Goal: Task Accomplishment & Management: Manage account settings

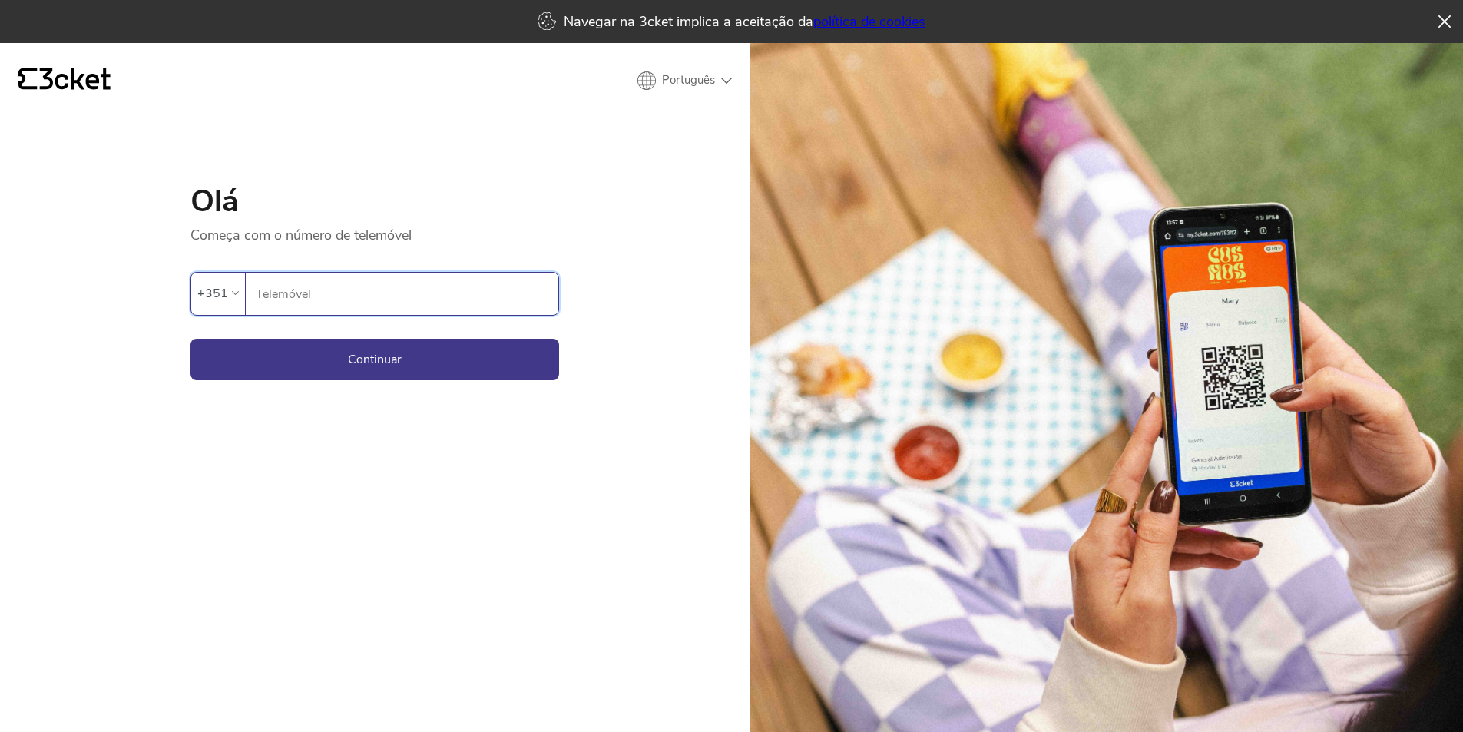
paste input "913818244"
type input "913818244"
click at [377, 356] on button "Continuar" at bounding box center [374, 359] width 369 height 41
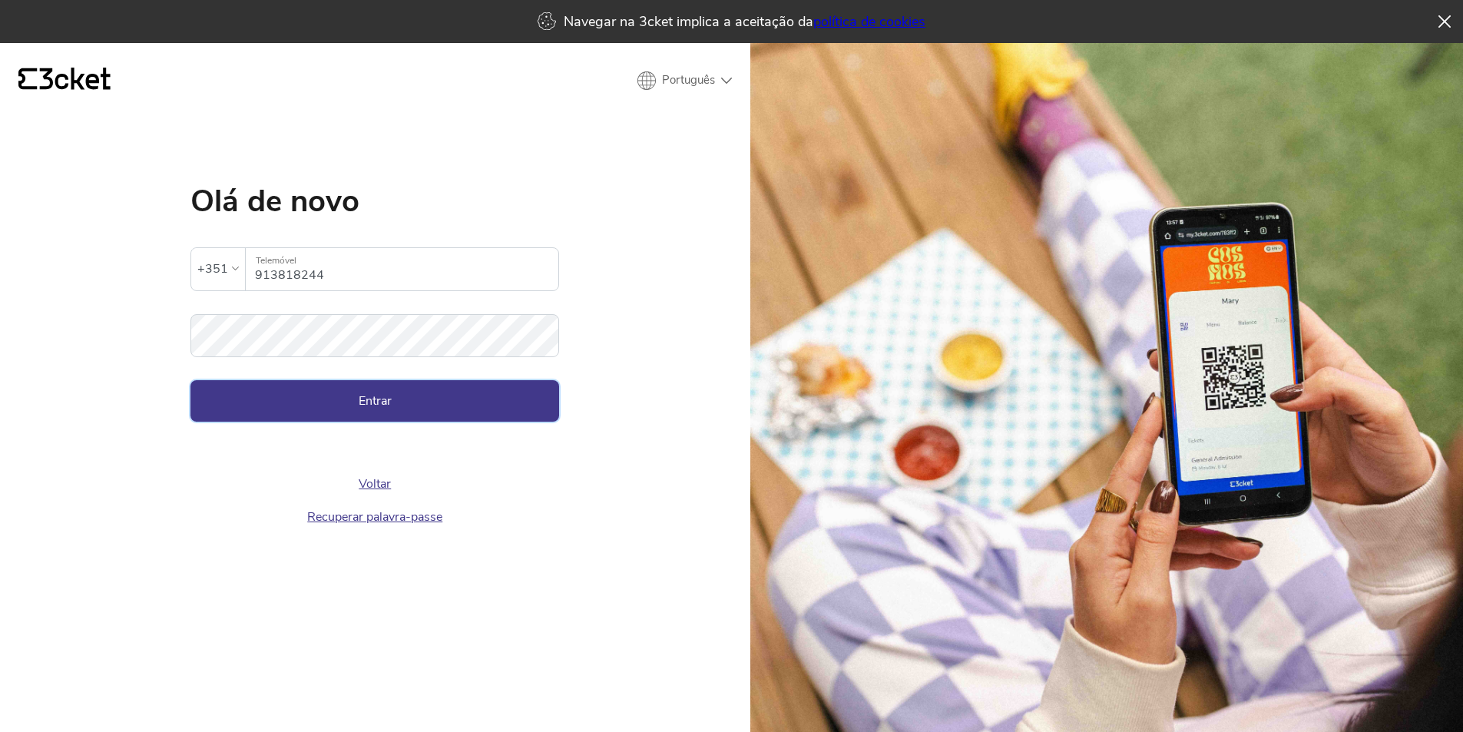
click at [367, 402] on button "Entrar" at bounding box center [374, 400] width 369 height 41
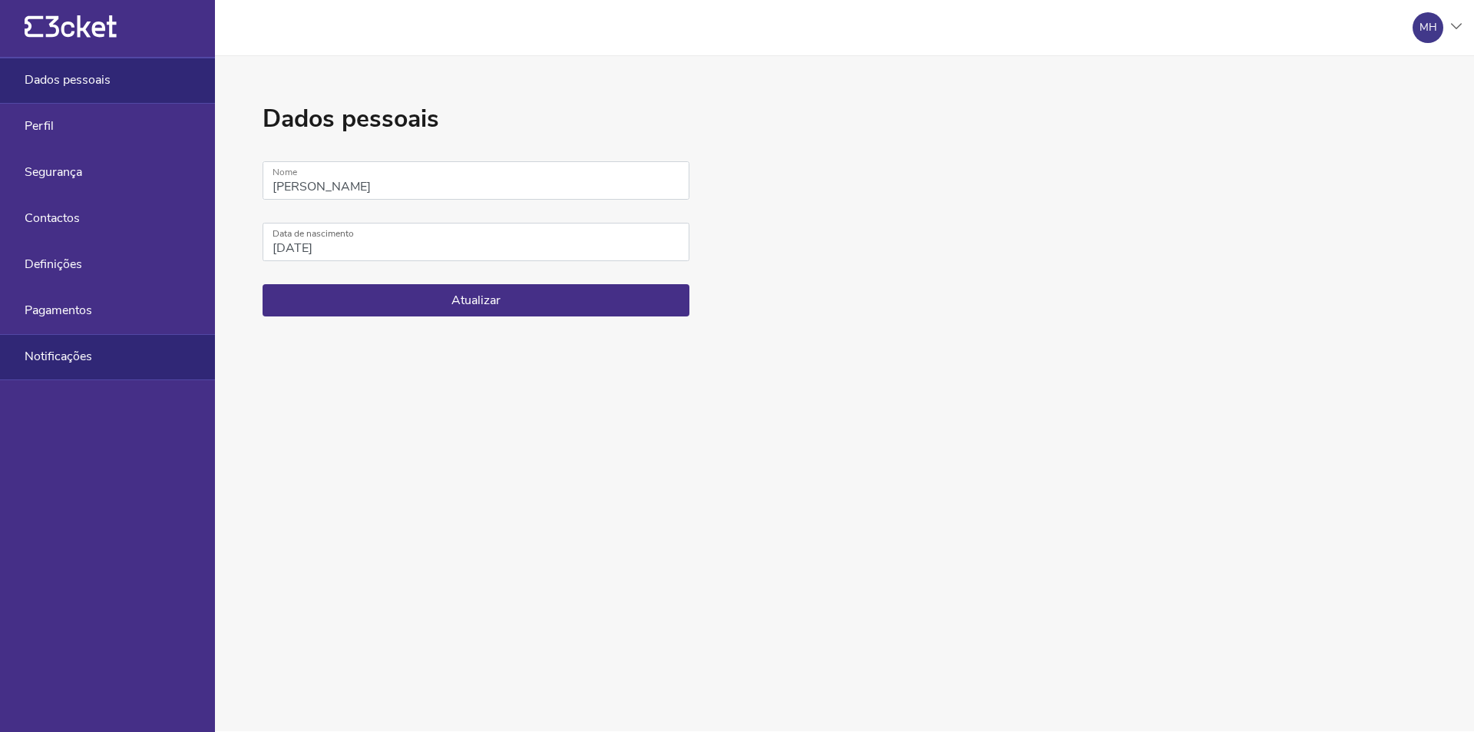
click at [65, 355] on span "Notificações" at bounding box center [59, 356] width 68 height 14
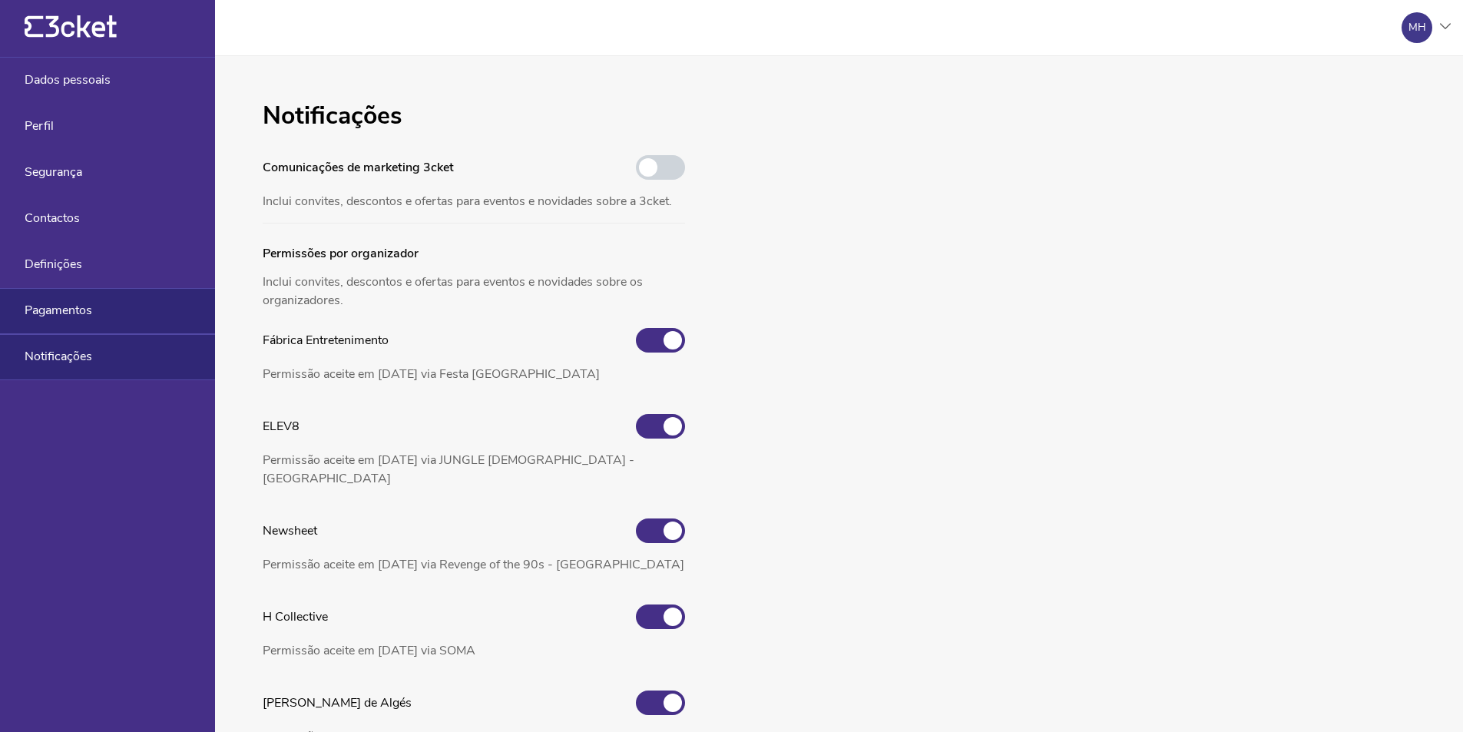
click at [76, 309] on span "Pagamentos" at bounding box center [59, 310] width 68 height 14
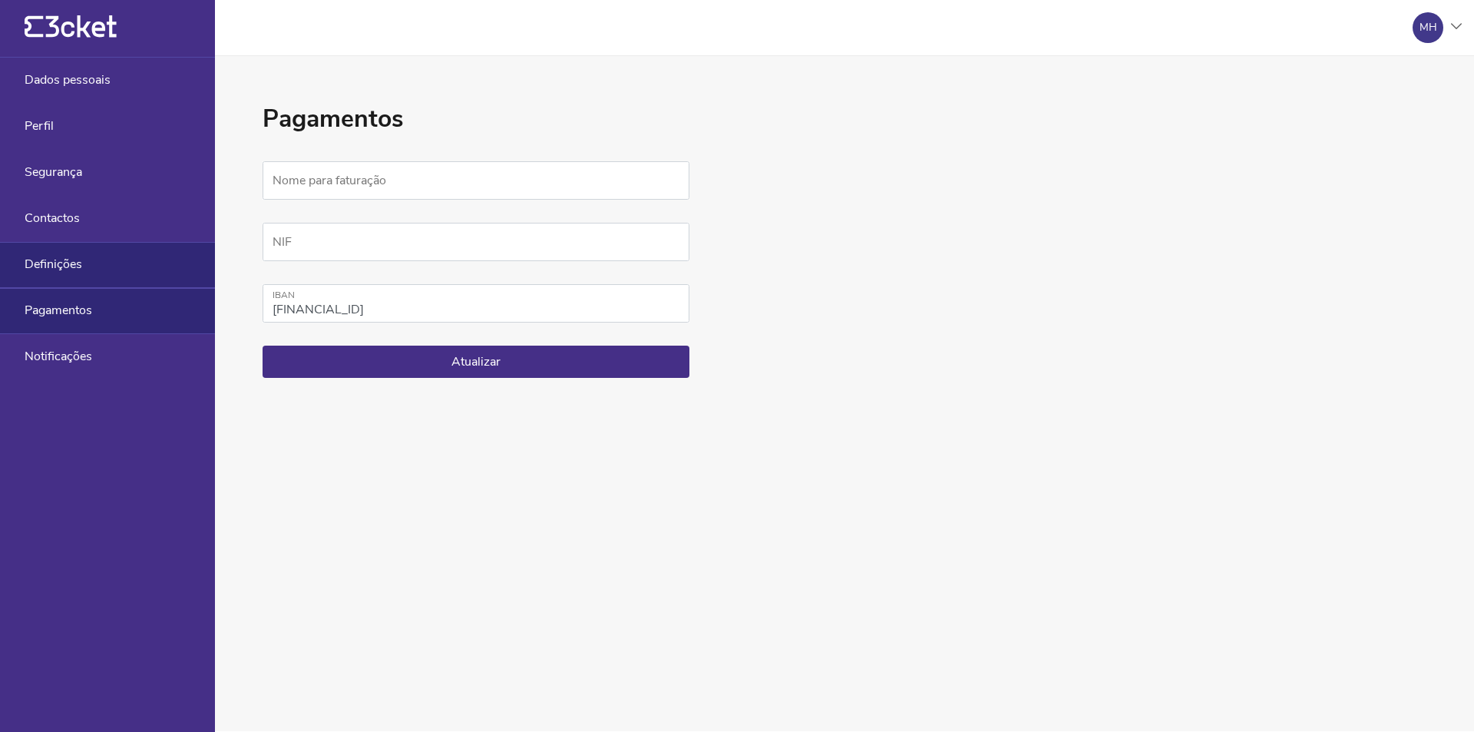
click at [72, 260] on span "Definições" at bounding box center [54, 264] width 58 height 14
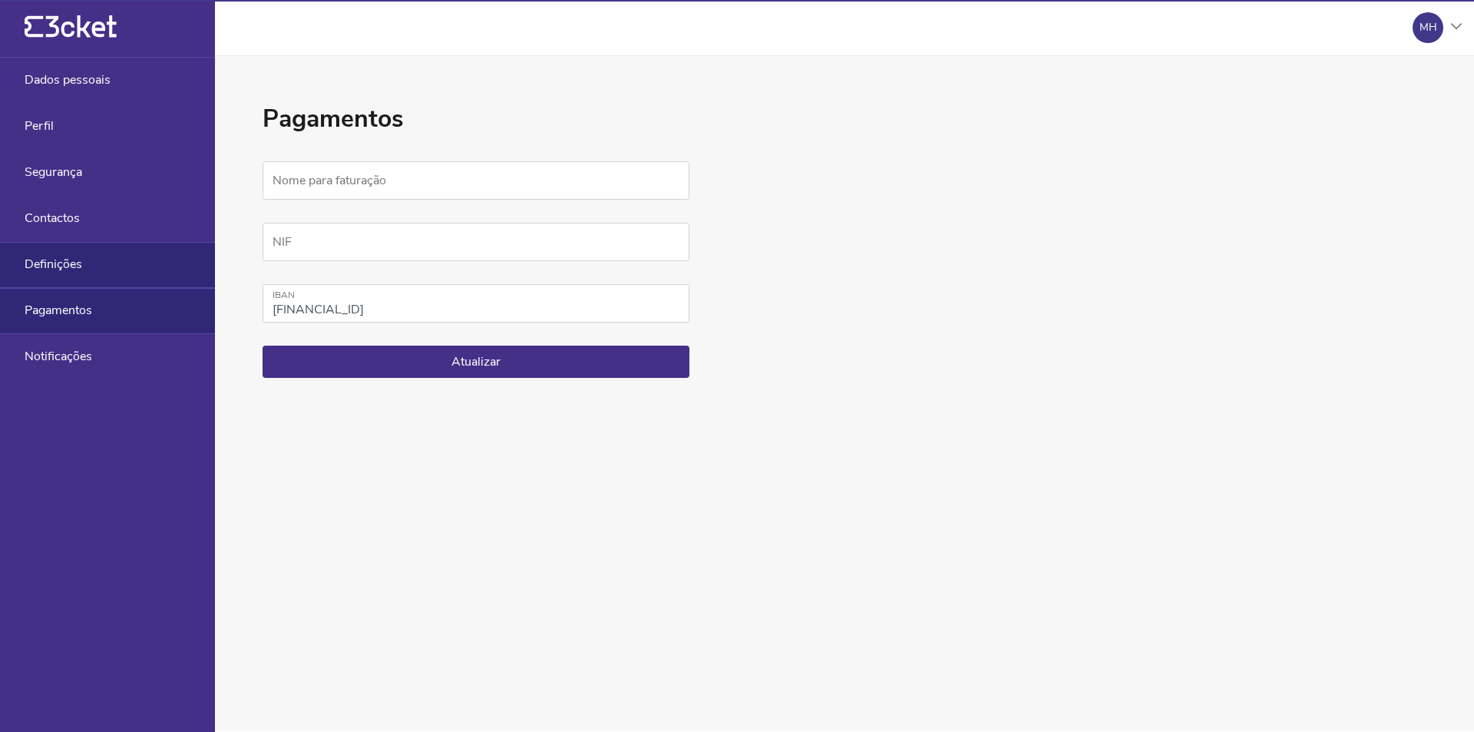
select select "pt_PT"
select select "Europe/Lisbon"
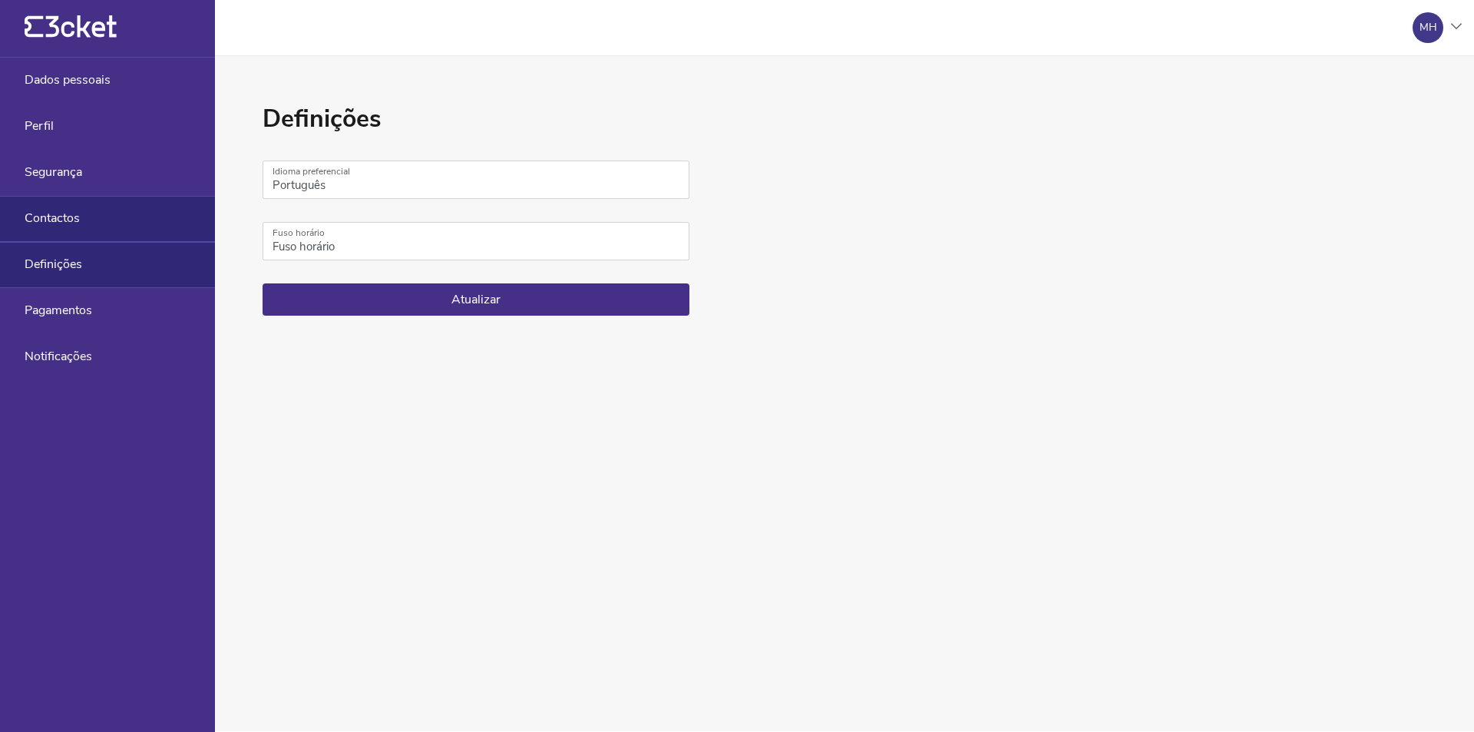
click at [76, 218] on span "Contactos" at bounding box center [52, 218] width 55 height 14
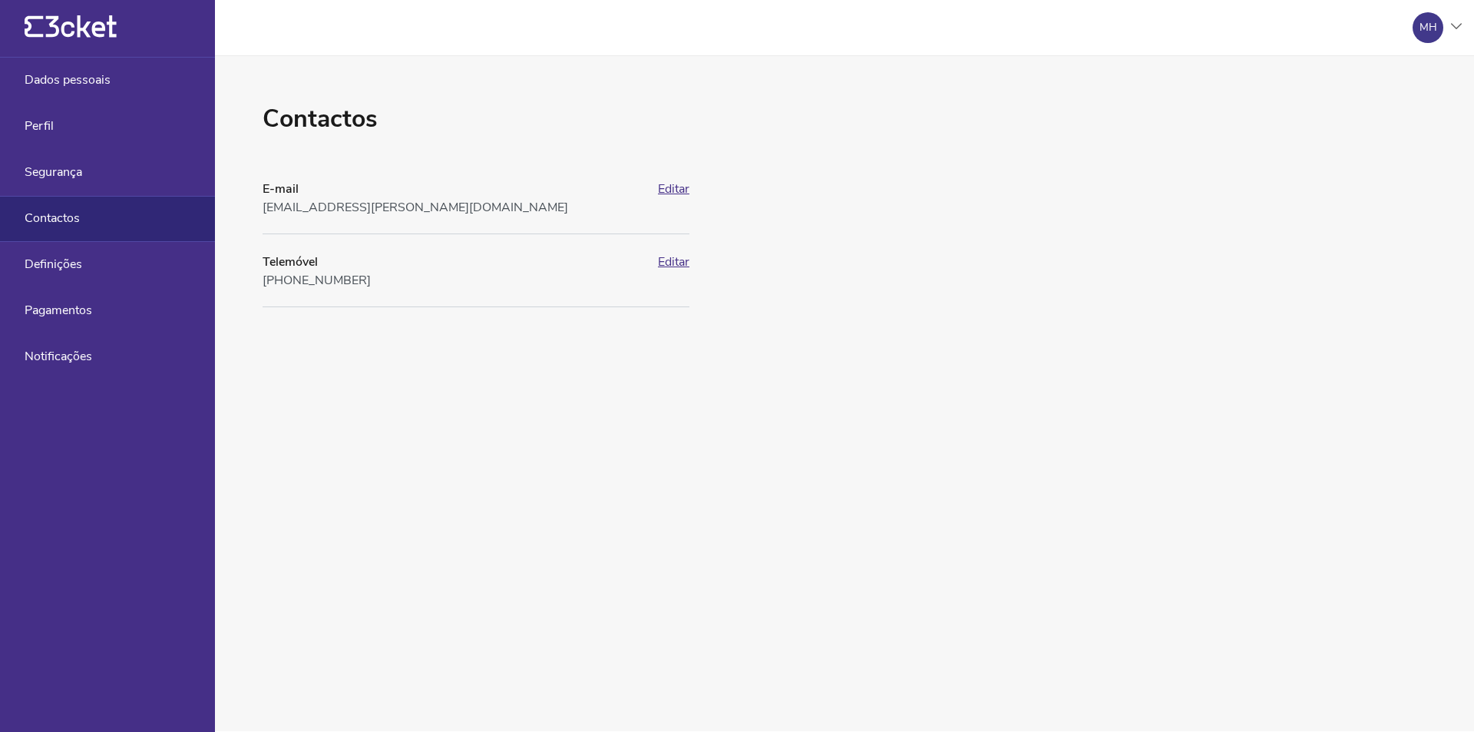
click at [94, 21] on icon "{' '}" at bounding box center [71, 26] width 92 height 23
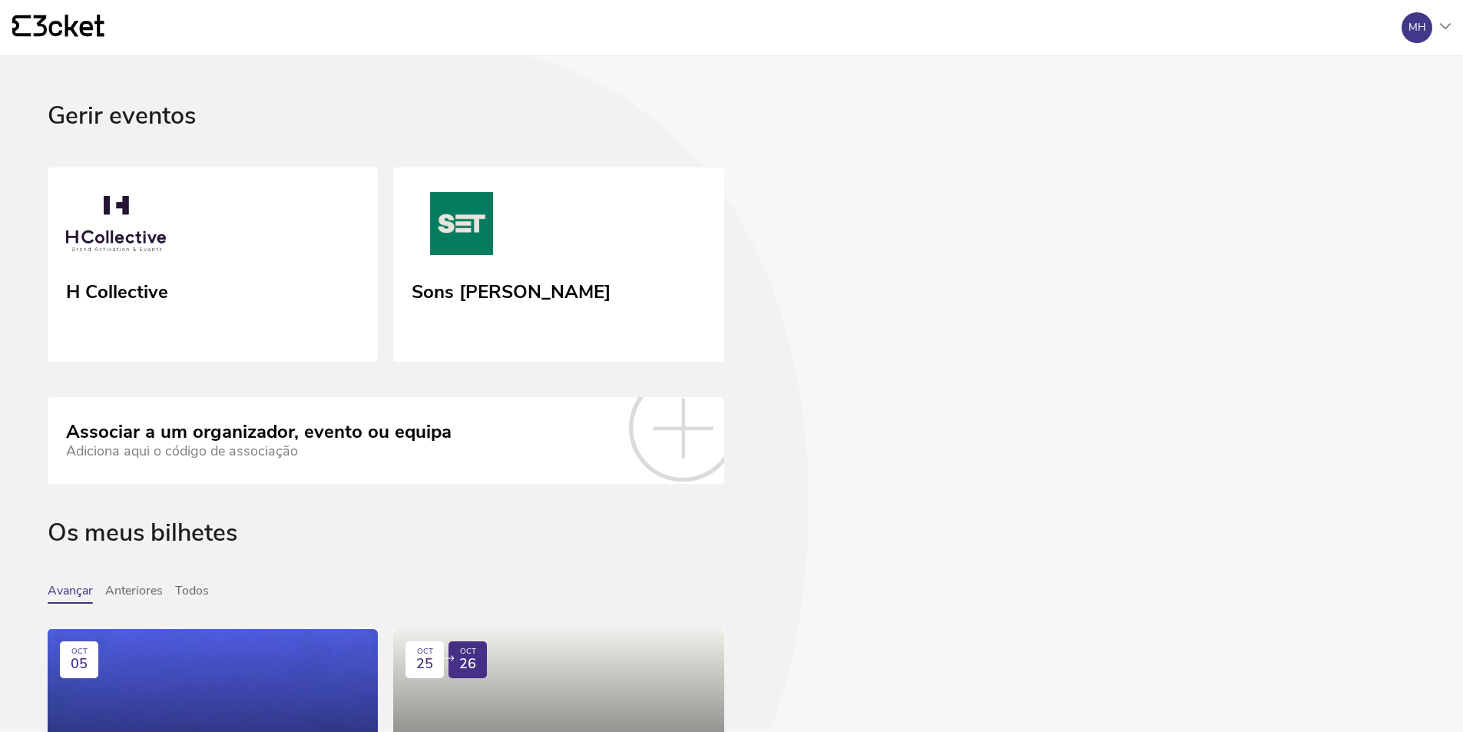
click at [63, 23] on icon "{' '}" at bounding box center [58, 26] width 92 height 23
click at [1446, 28] on icon at bounding box center [1445, 27] width 11 height 6
click at [475, 211] on img at bounding box center [459, 225] width 102 height 71
click at [72, 31] on icon at bounding box center [69, 26] width 71 height 22
click at [1440, 25] on icon at bounding box center [1445, 26] width 11 height 6
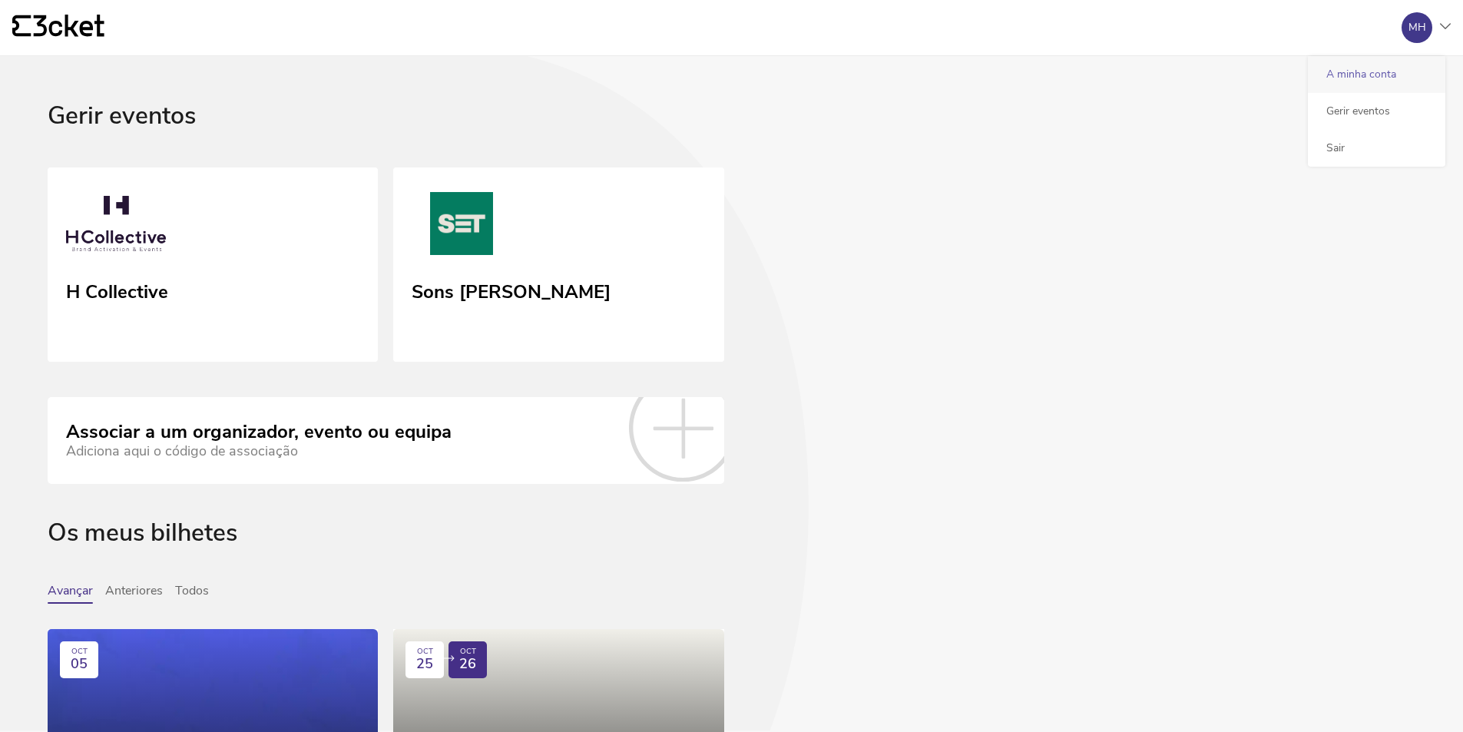
click at [1347, 71] on div "A minha conta" at bounding box center [1376, 74] width 137 height 37
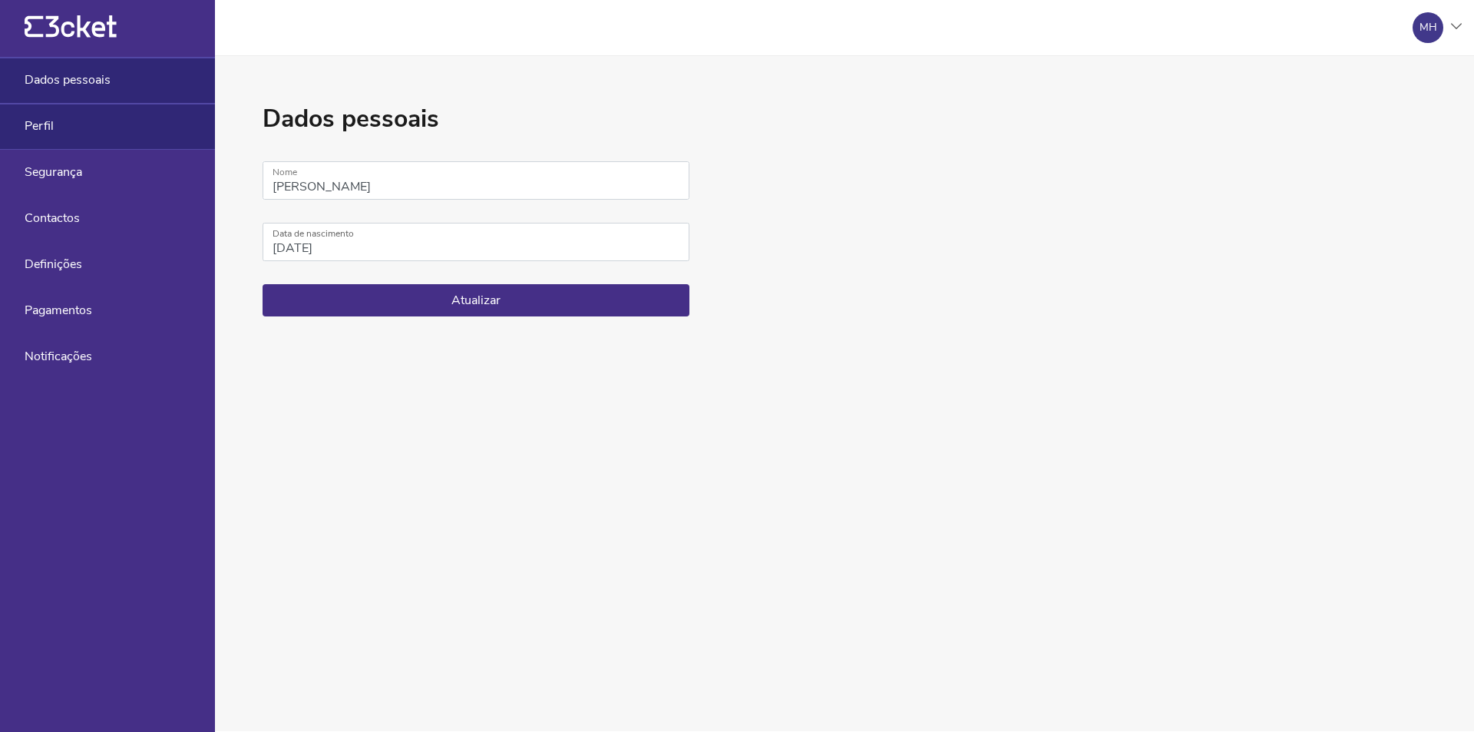
click at [59, 127] on div "Perfil" at bounding box center [107, 127] width 215 height 46
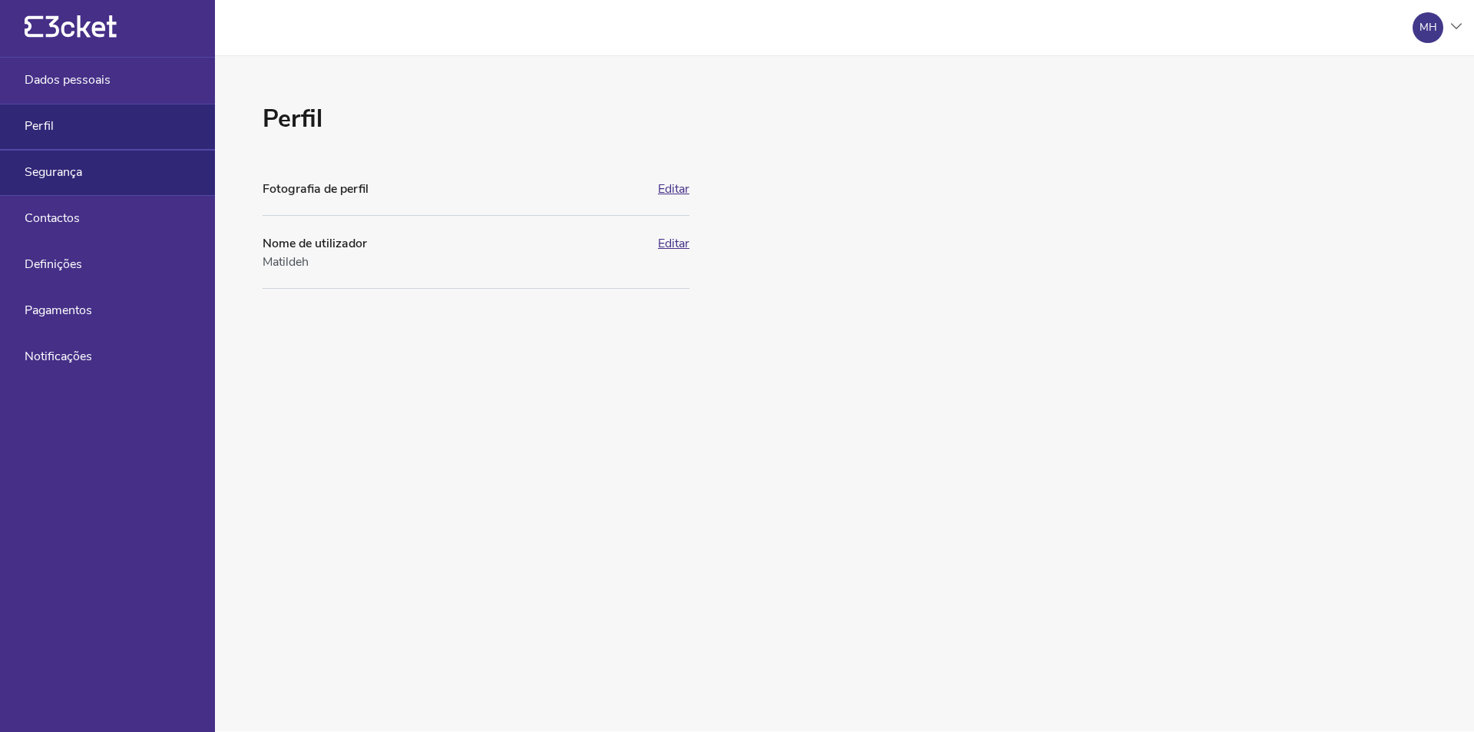
click at [46, 177] on span "Segurança" at bounding box center [54, 172] width 58 height 14
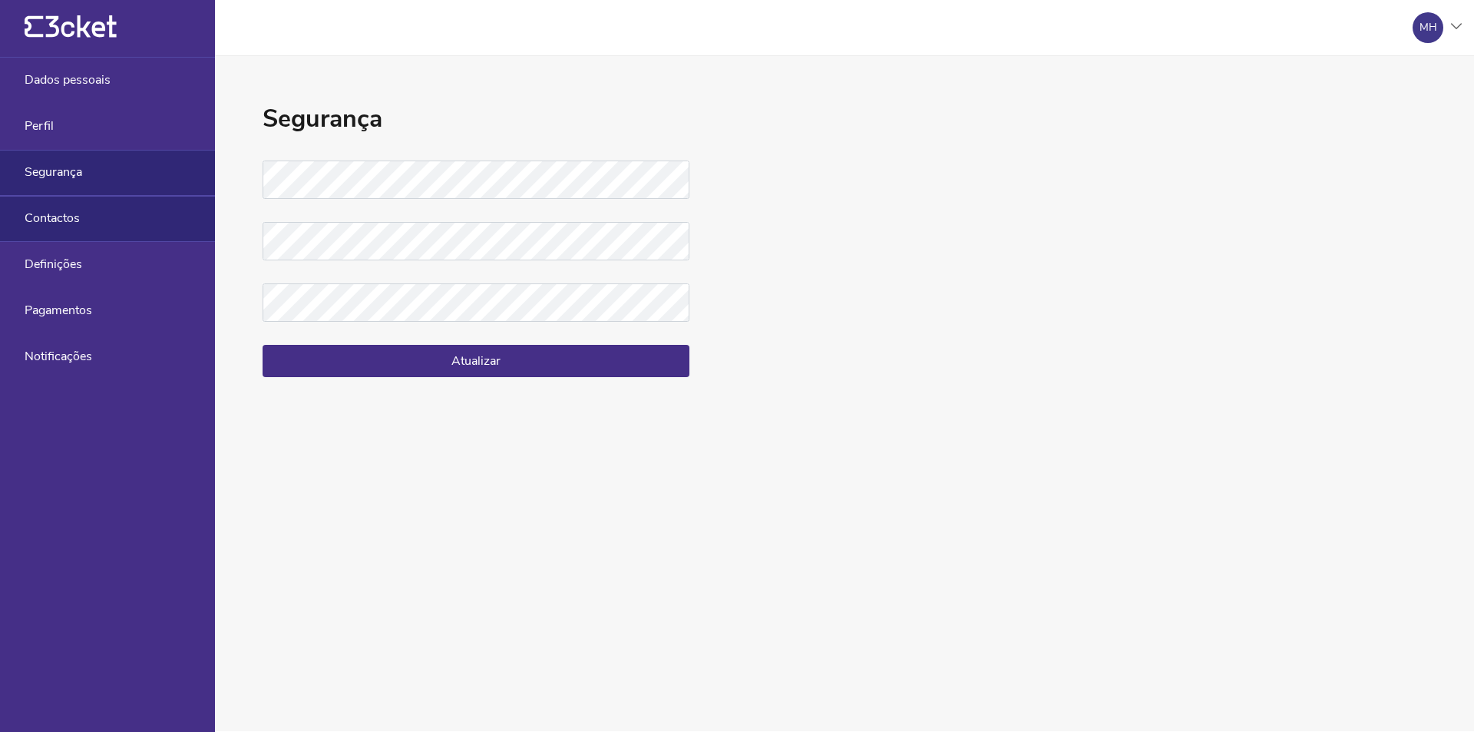
click at [68, 217] on span "Contactos" at bounding box center [52, 218] width 55 height 14
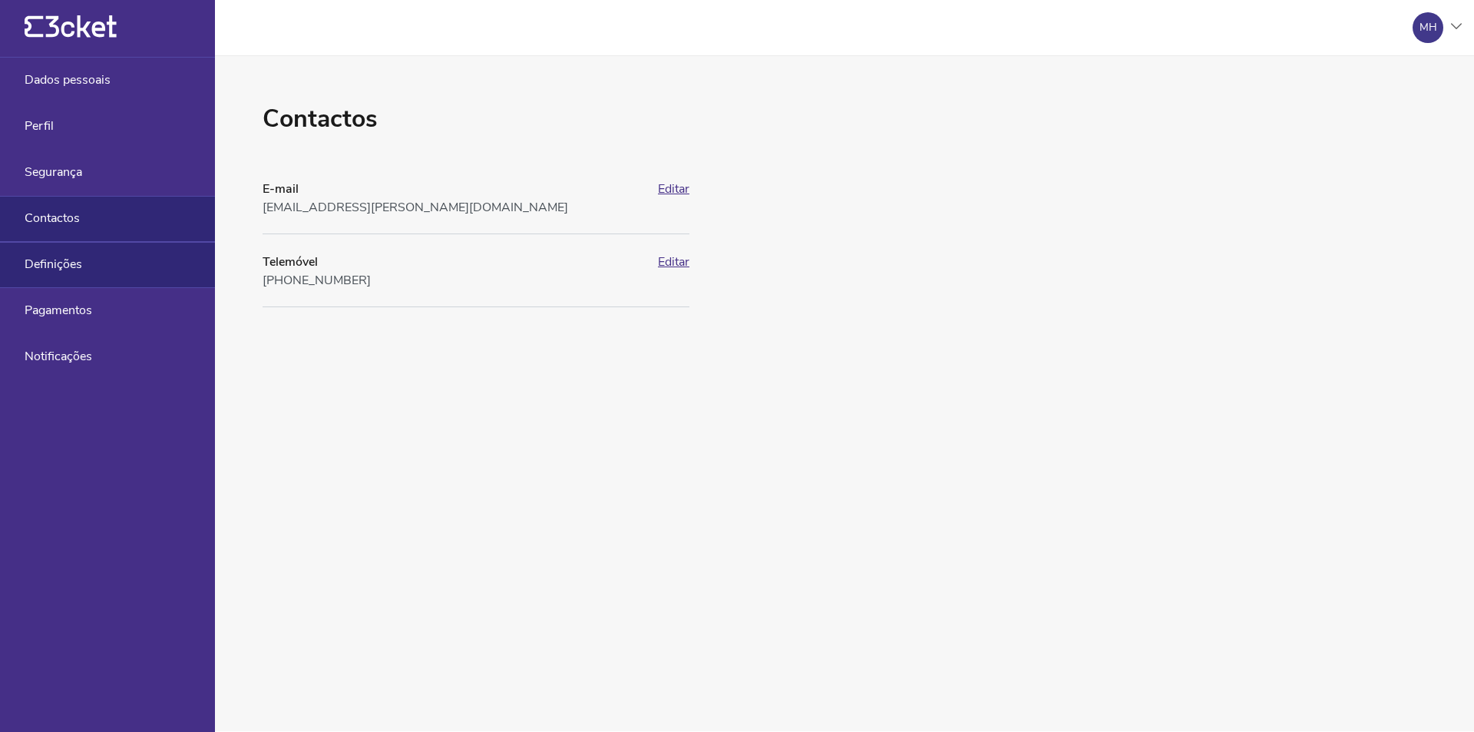
click at [70, 260] on span "Definições" at bounding box center [54, 264] width 58 height 14
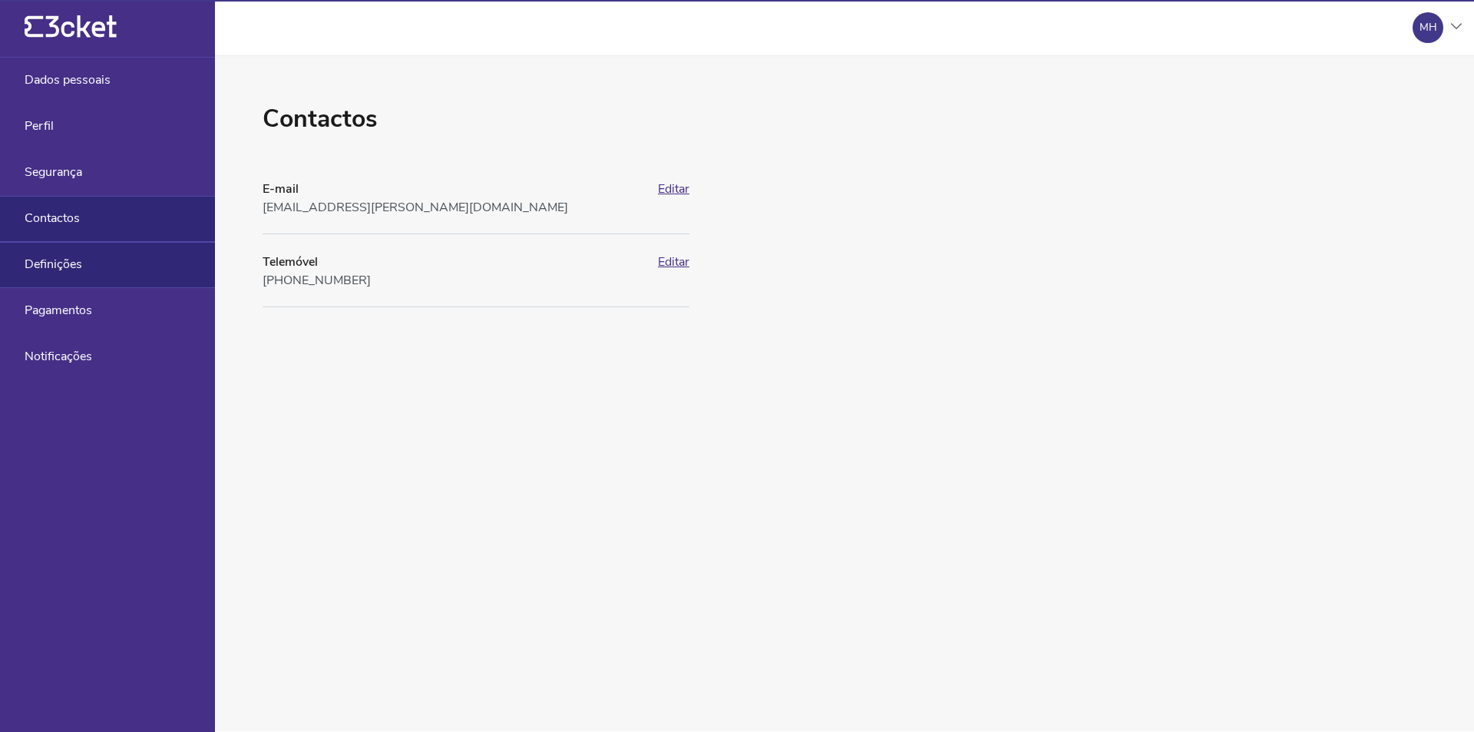
select select "pt_PT"
select select "Europe/Lisbon"
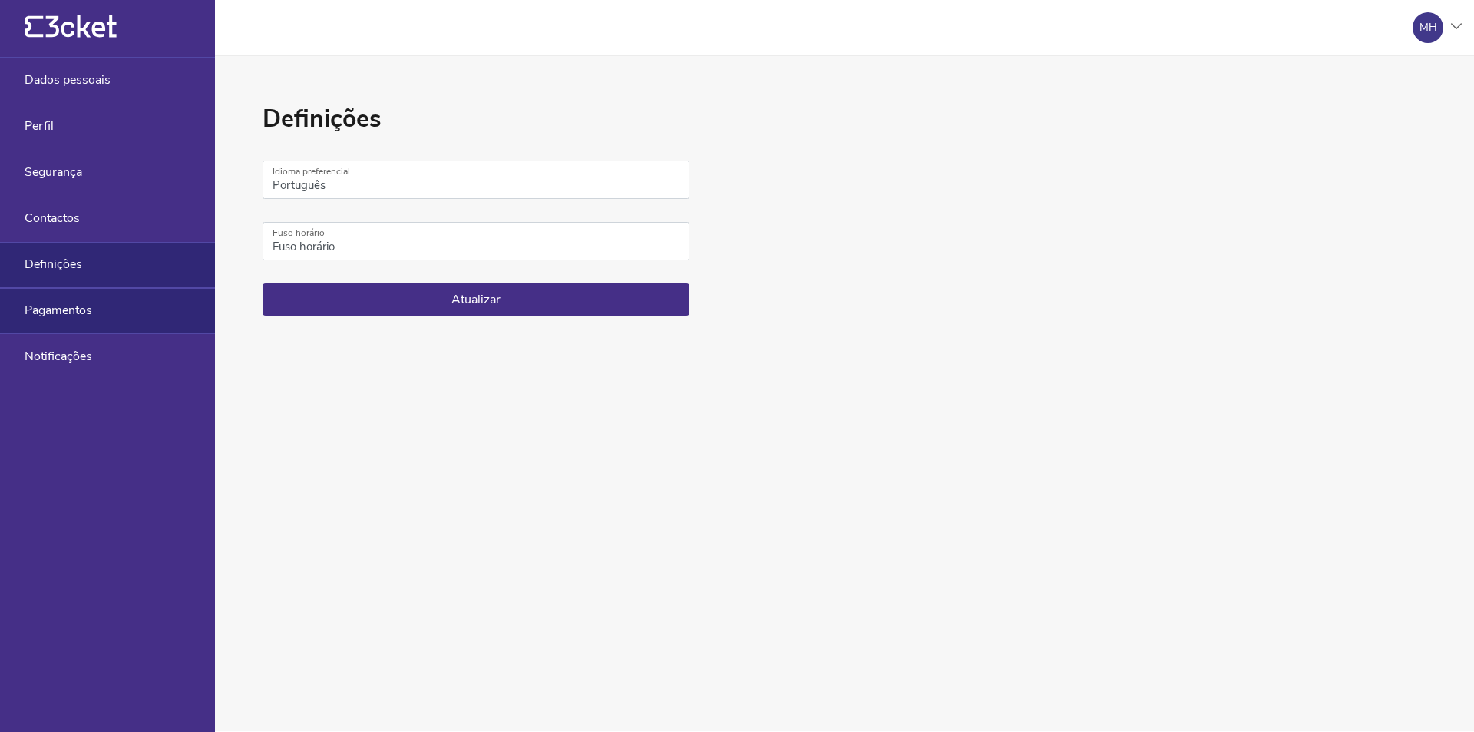
click at [68, 312] on span "Pagamentos" at bounding box center [59, 310] width 68 height 14
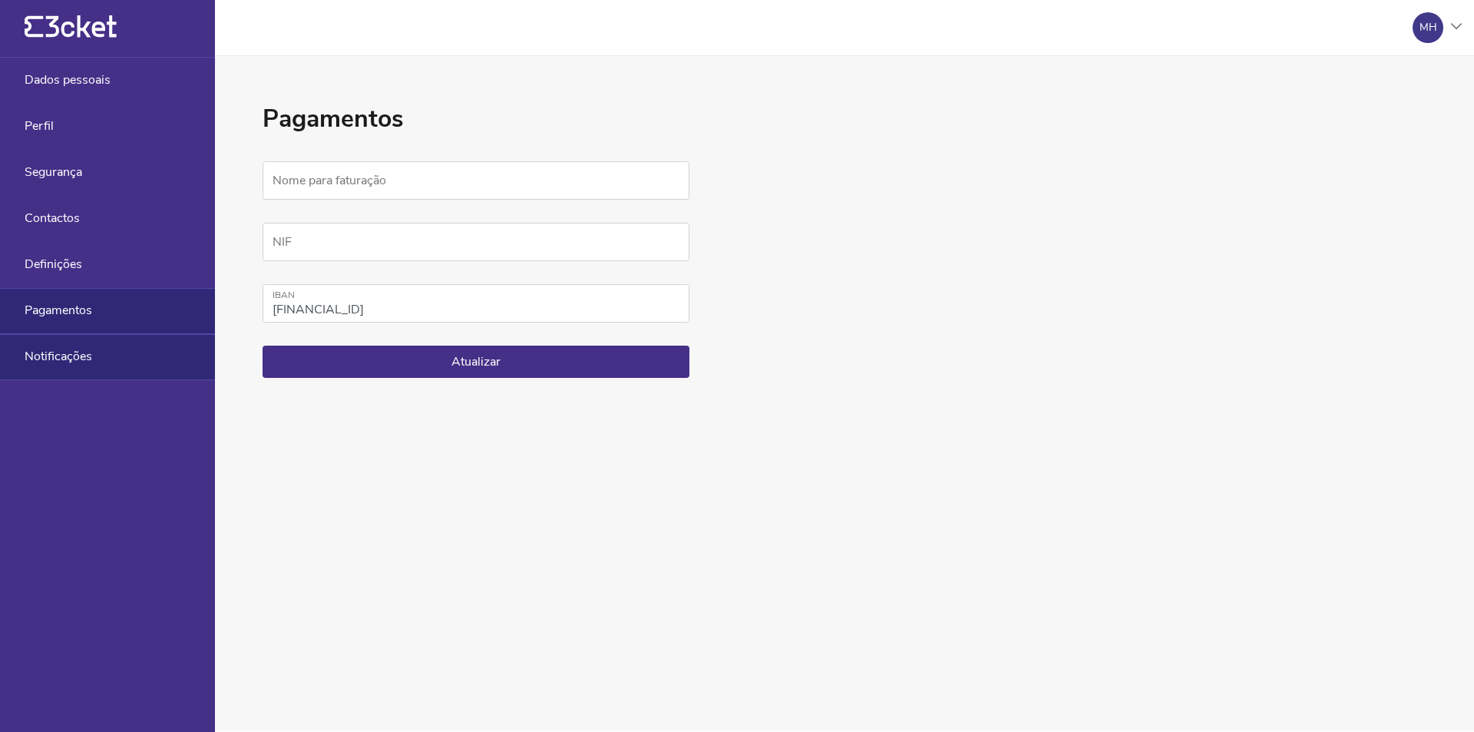
click at [59, 357] on span "Notificações" at bounding box center [59, 356] width 68 height 14
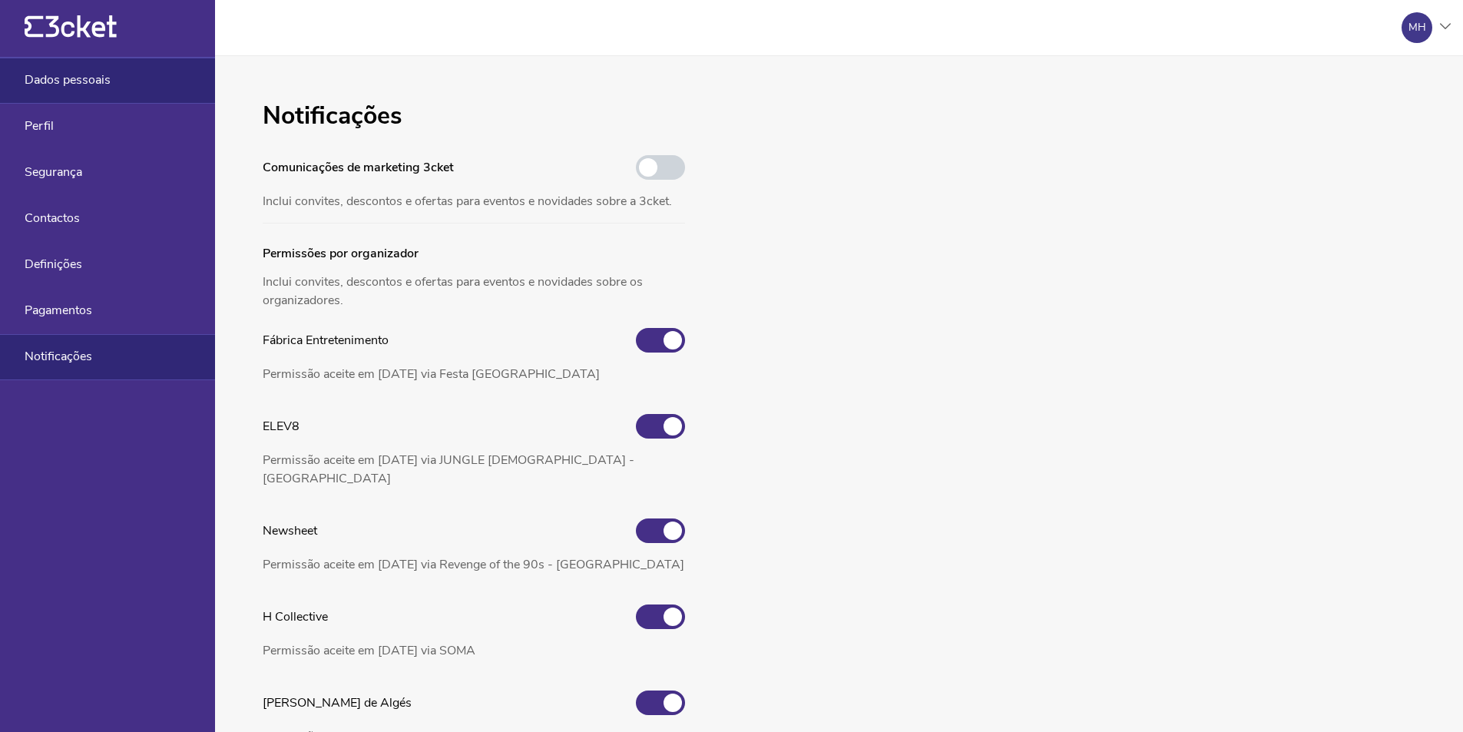
click at [68, 68] on div "Dados pessoais" at bounding box center [107, 81] width 215 height 46
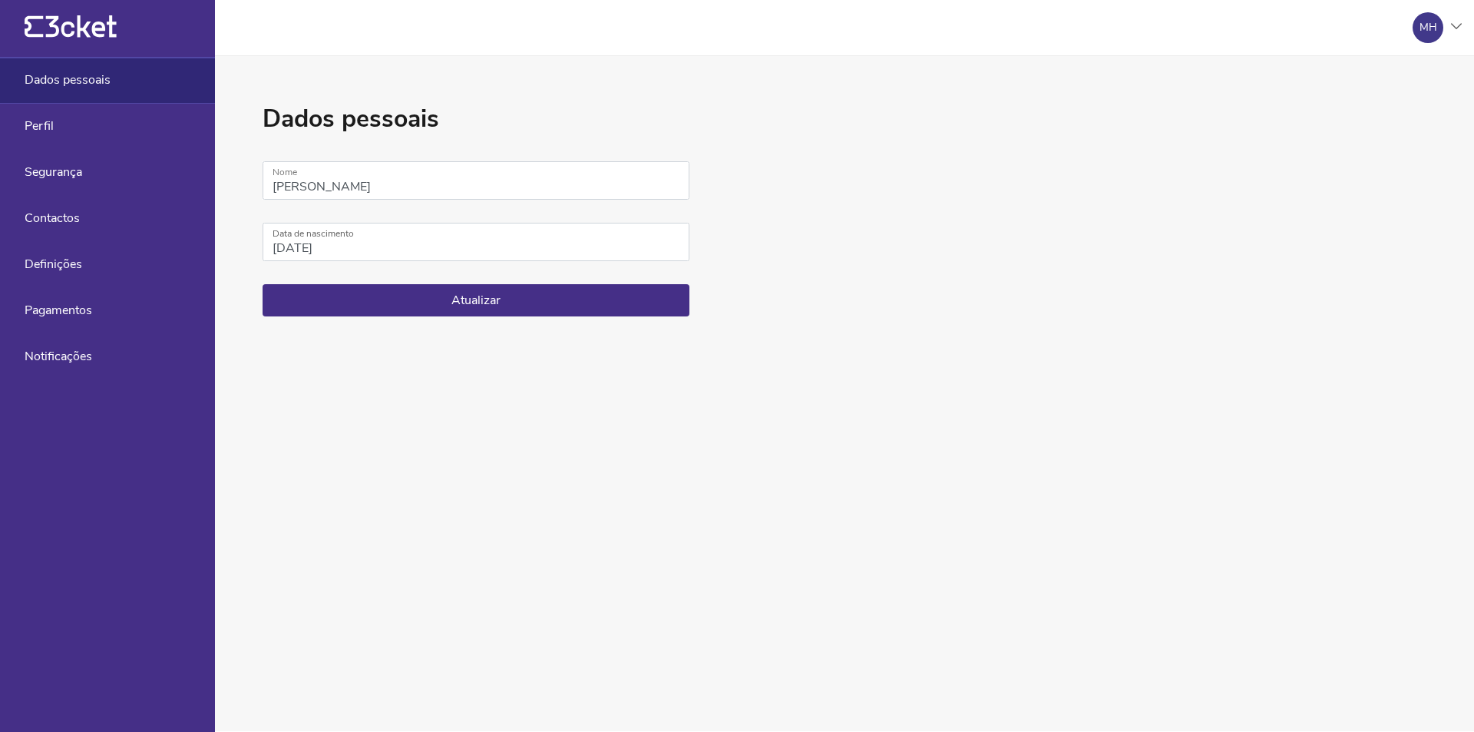
click at [73, 22] on icon "{' '}" at bounding box center [71, 26] width 92 height 23
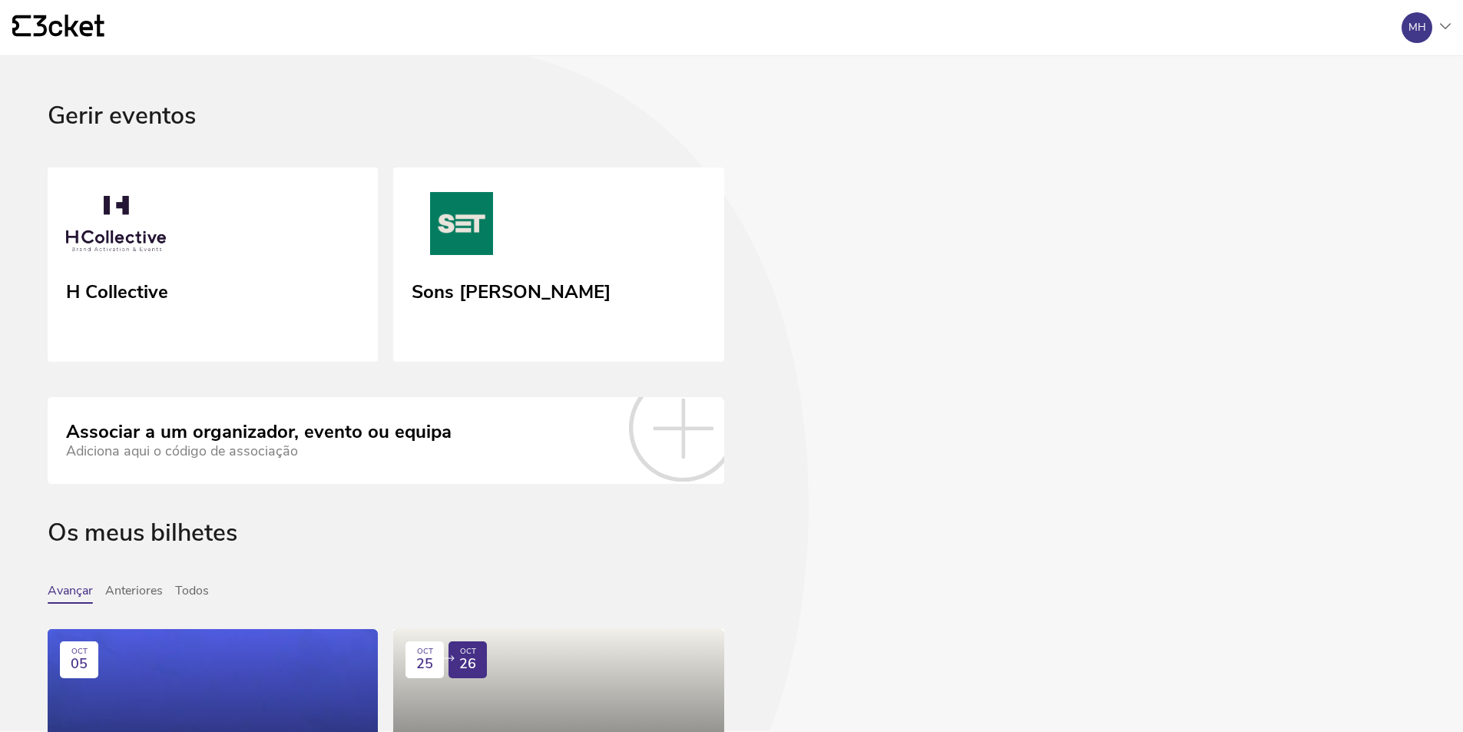
click at [1443, 26] on icon at bounding box center [1445, 26] width 11 height 6
click at [1363, 70] on div "A minha conta" at bounding box center [1376, 74] width 137 height 37
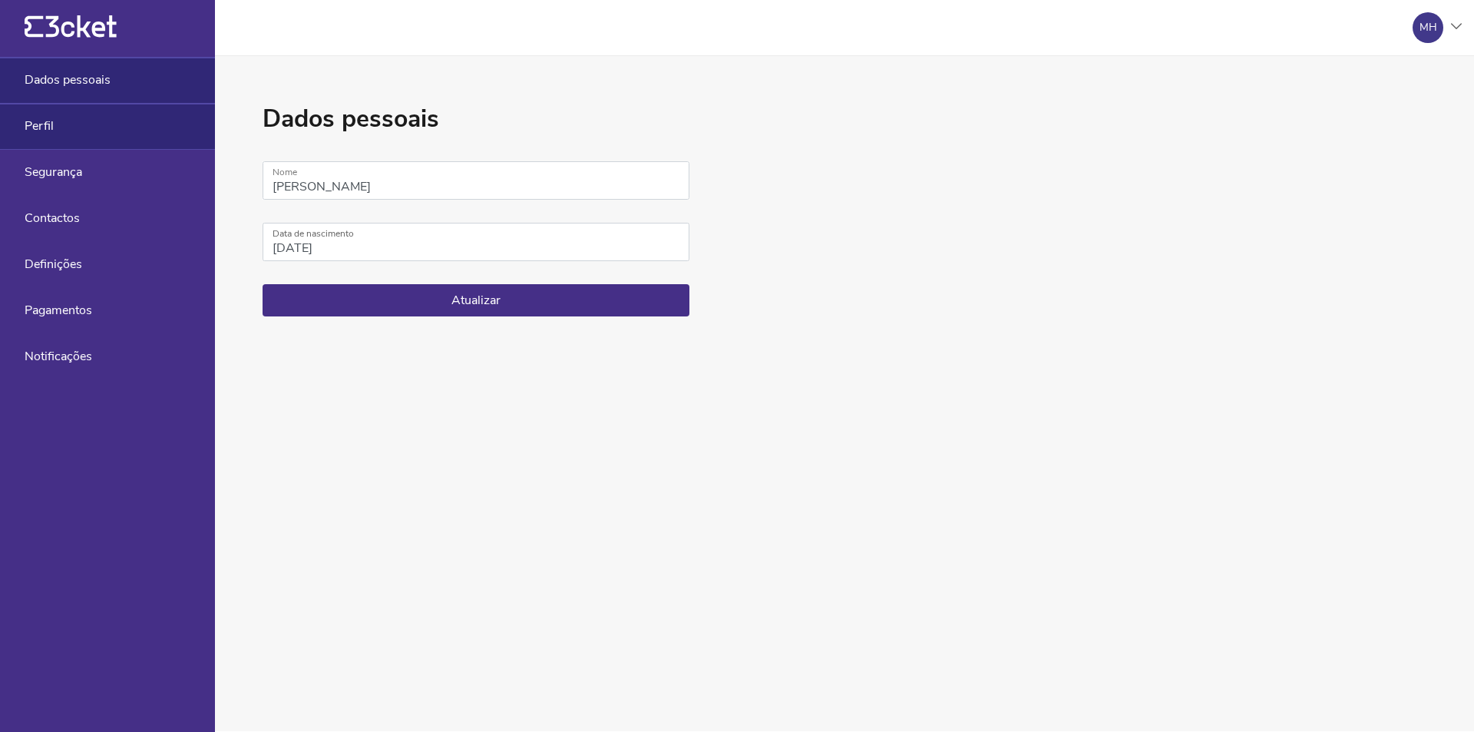
click at [17, 120] on div "Perfil" at bounding box center [107, 127] width 215 height 46
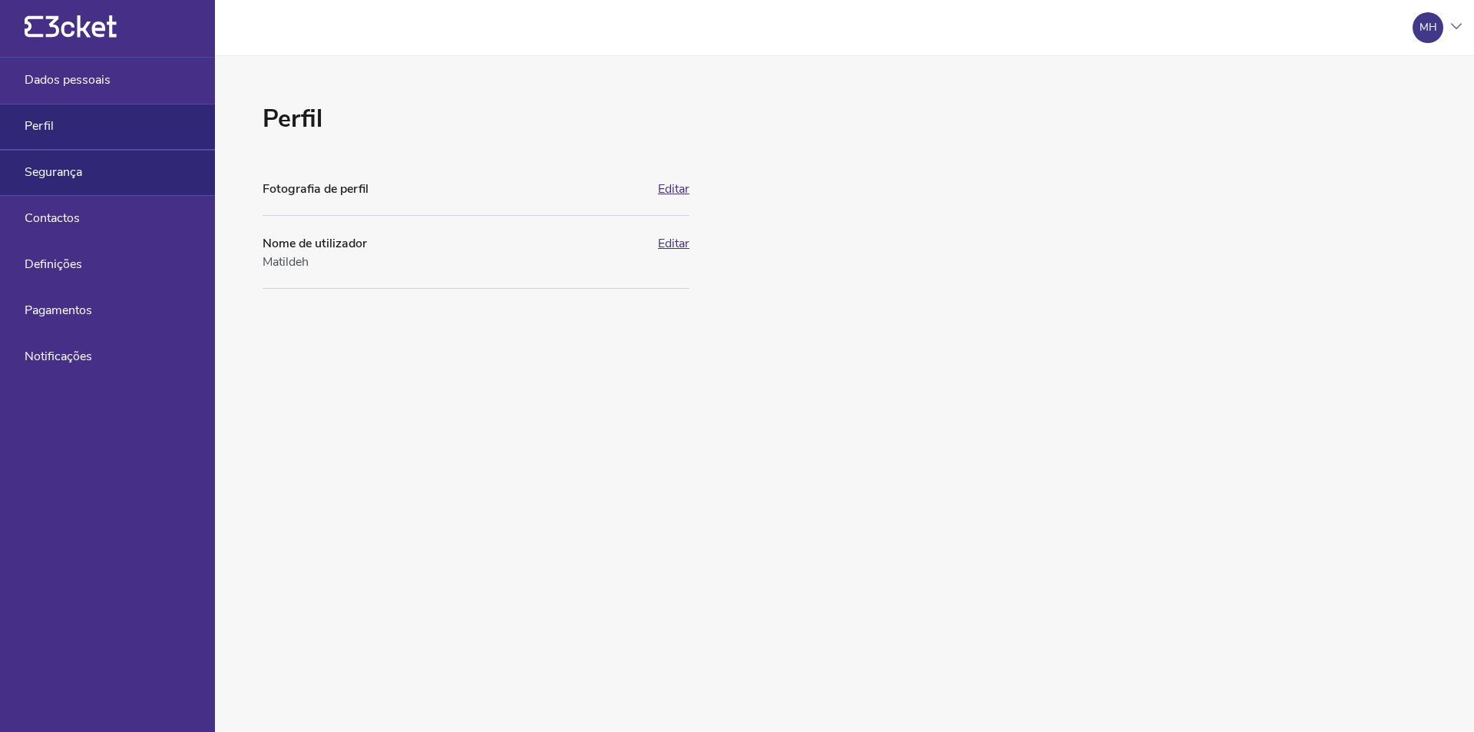
click at [56, 168] on span "Segurança" at bounding box center [54, 172] width 58 height 14
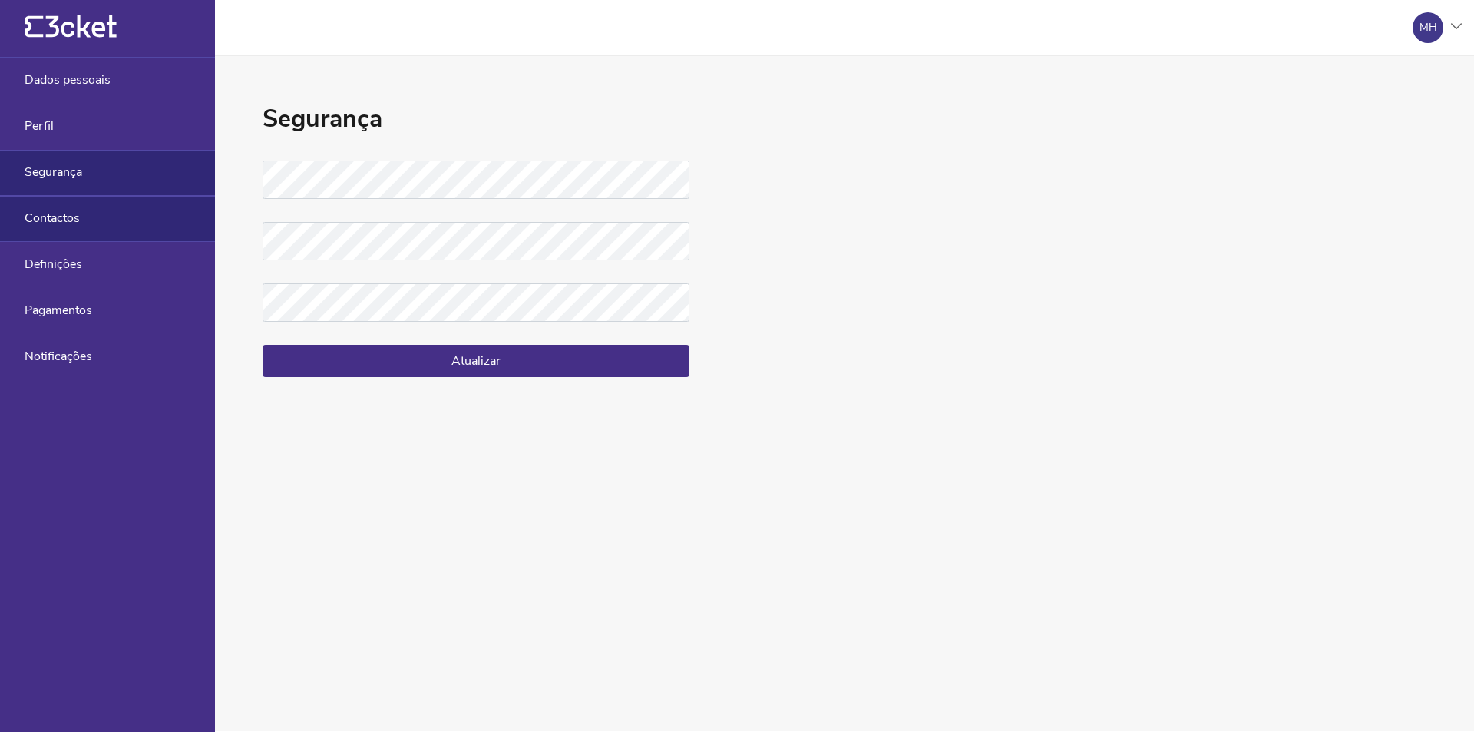
click at [60, 211] on span "Contactos" at bounding box center [52, 218] width 55 height 14
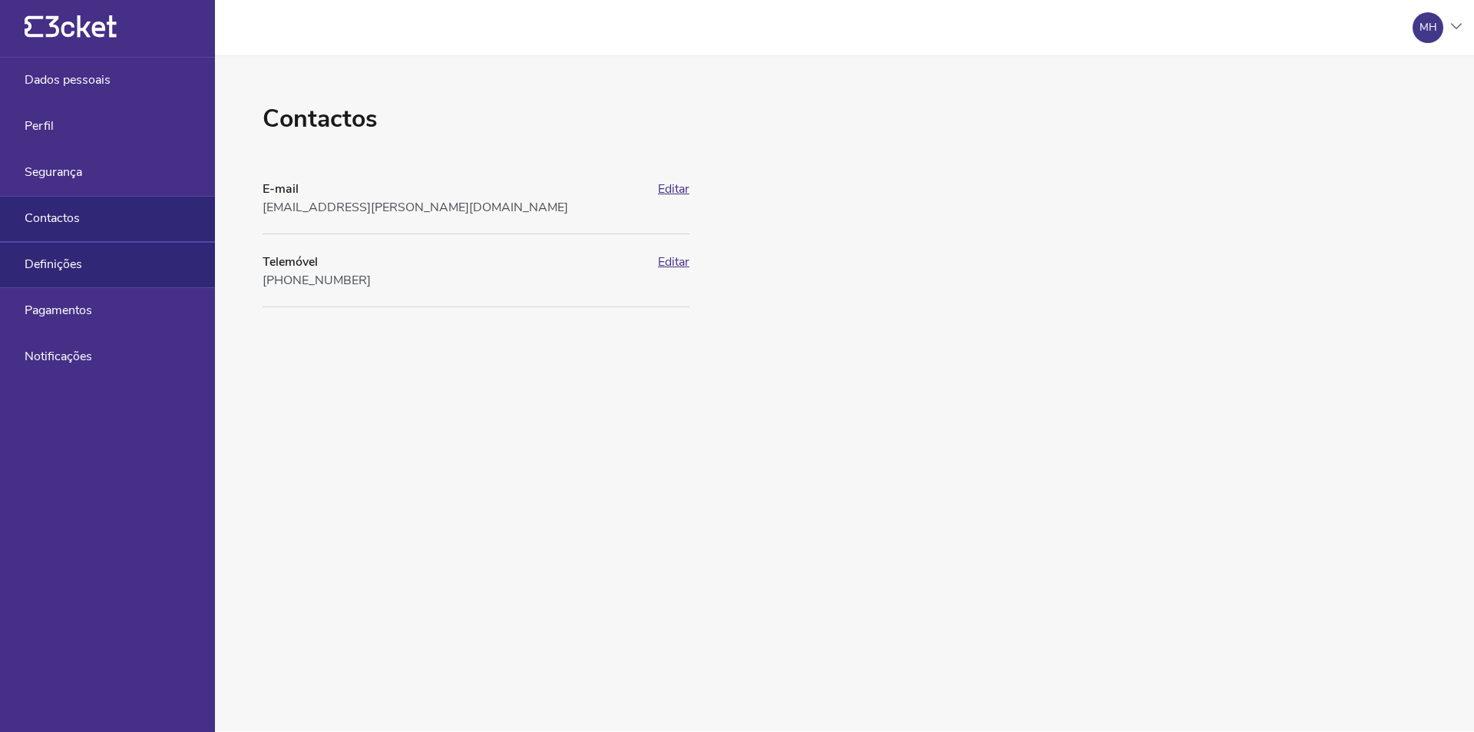
click at [71, 268] on span "Definições" at bounding box center [54, 264] width 58 height 14
select select "pt_PT"
select select "Europe/Lisbon"
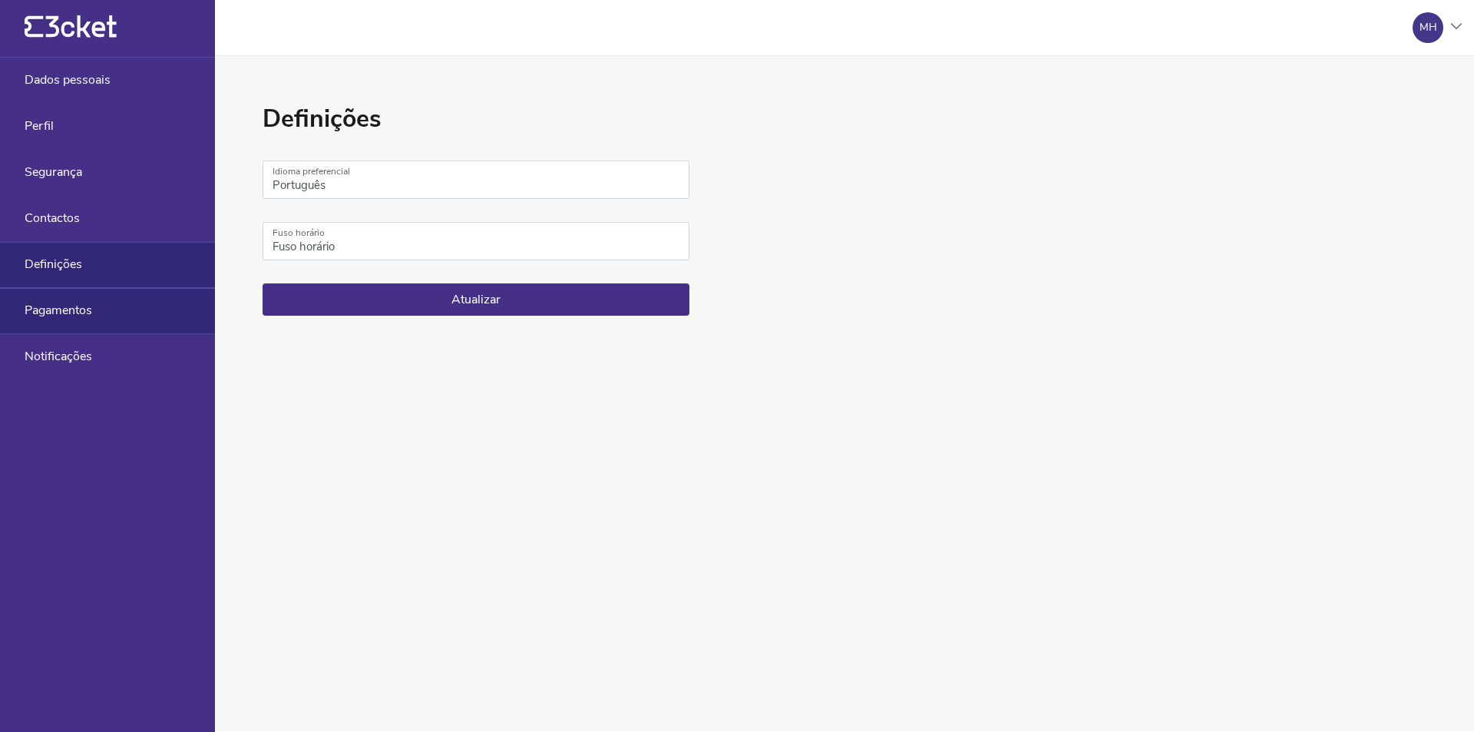
click at [68, 303] on span "Pagamentos" at bounding box center [59, 310] width 68 height 14
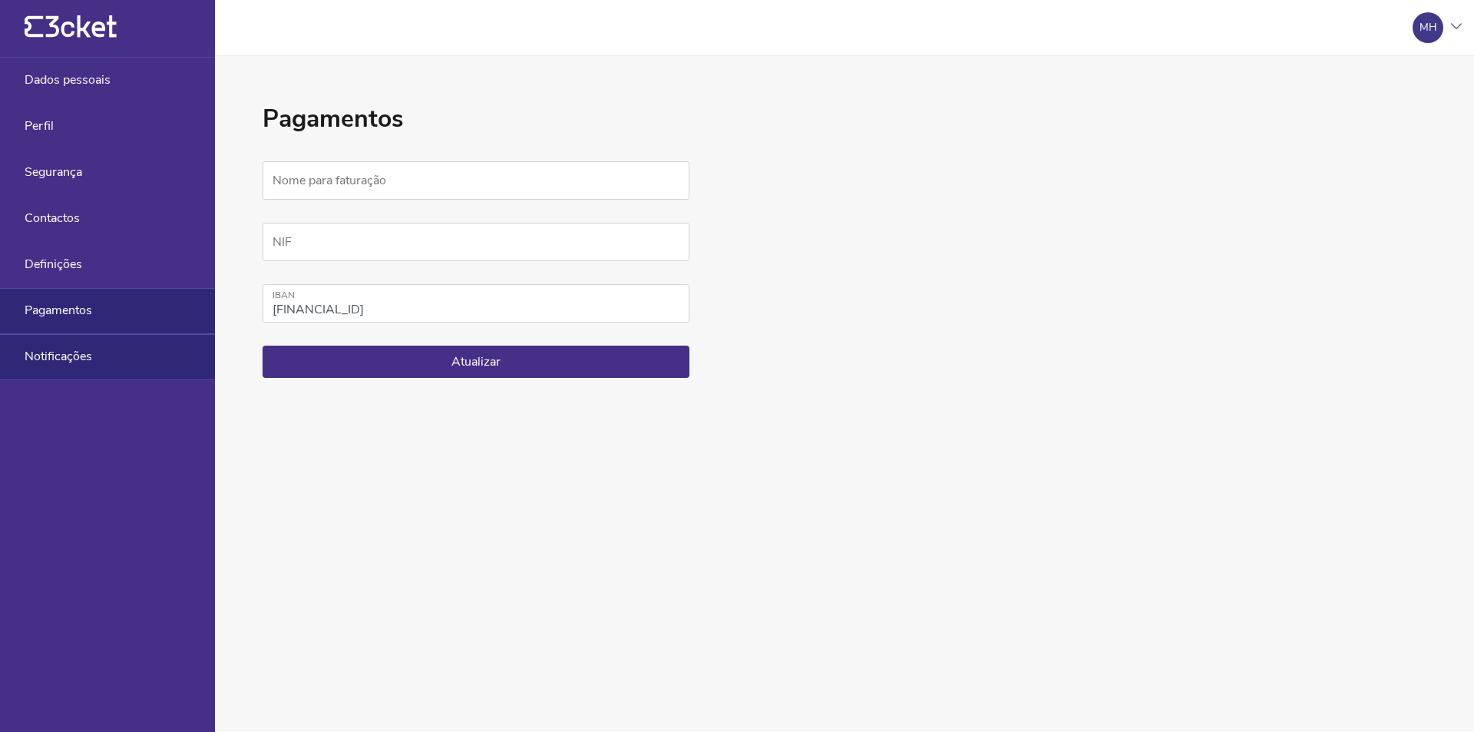
click at [61, 360] on span "Notificações" at bounding box center [59, 356] width 68 height 14
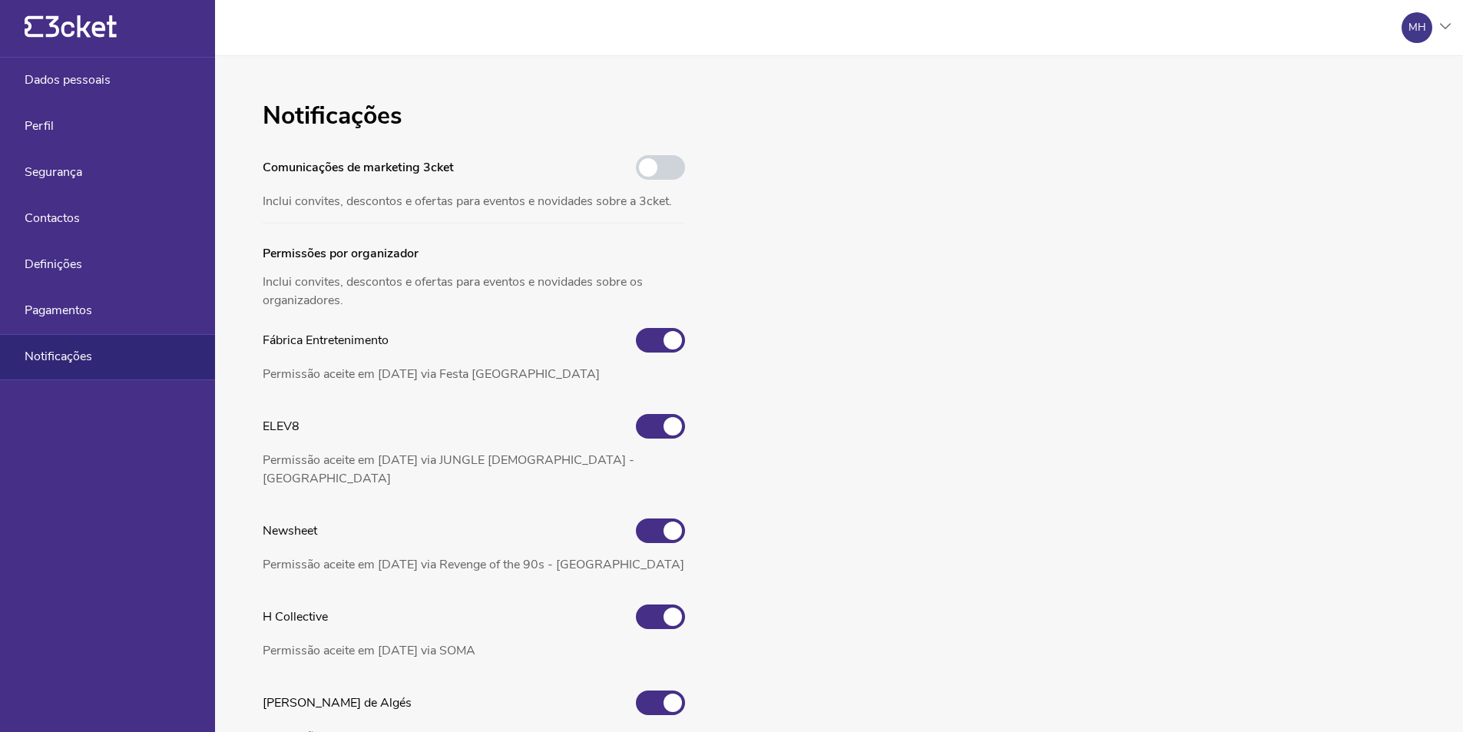
click at [84, 20] on icon "{' '}" at bounding box center [71, 26] width 92 height 23
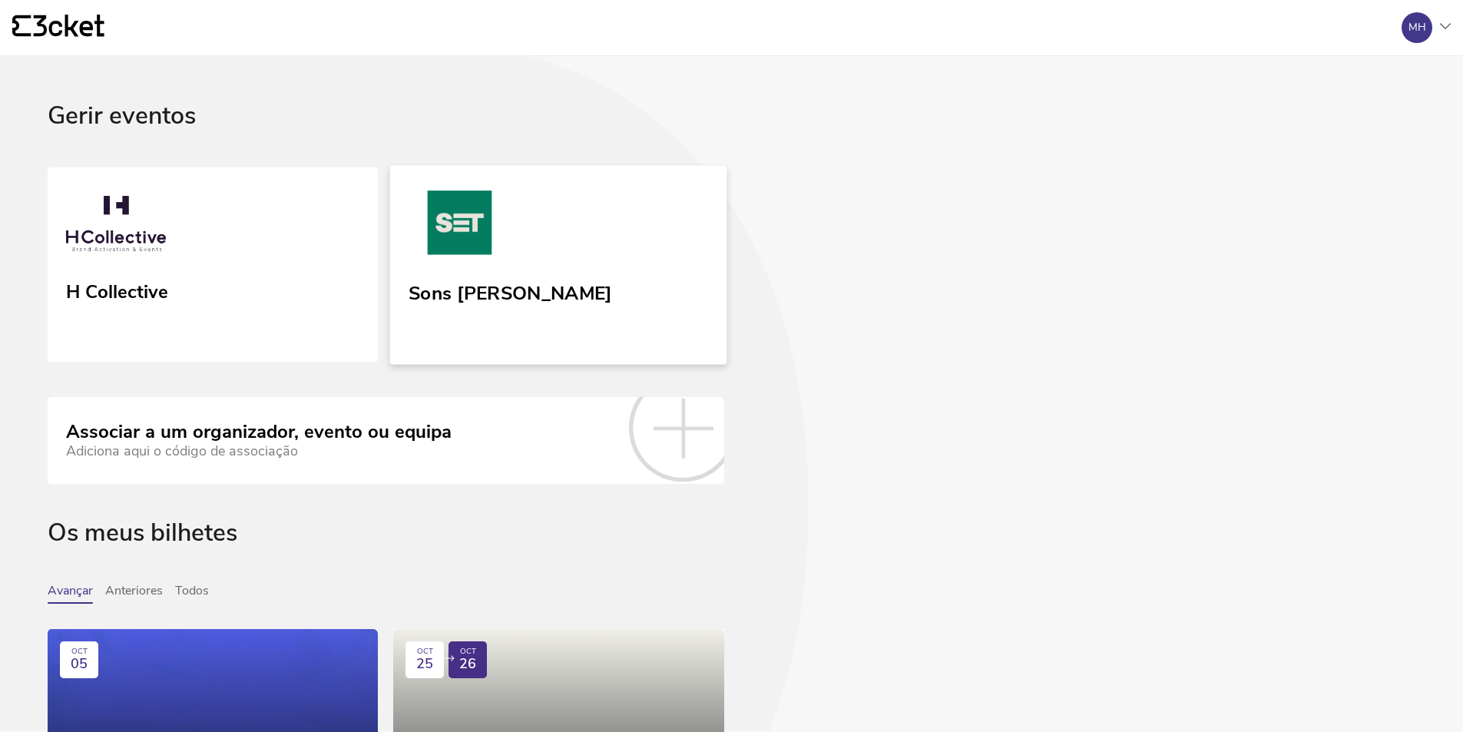
click at [497, 250] on img at bounding box center [459, 225] width 102 height 71
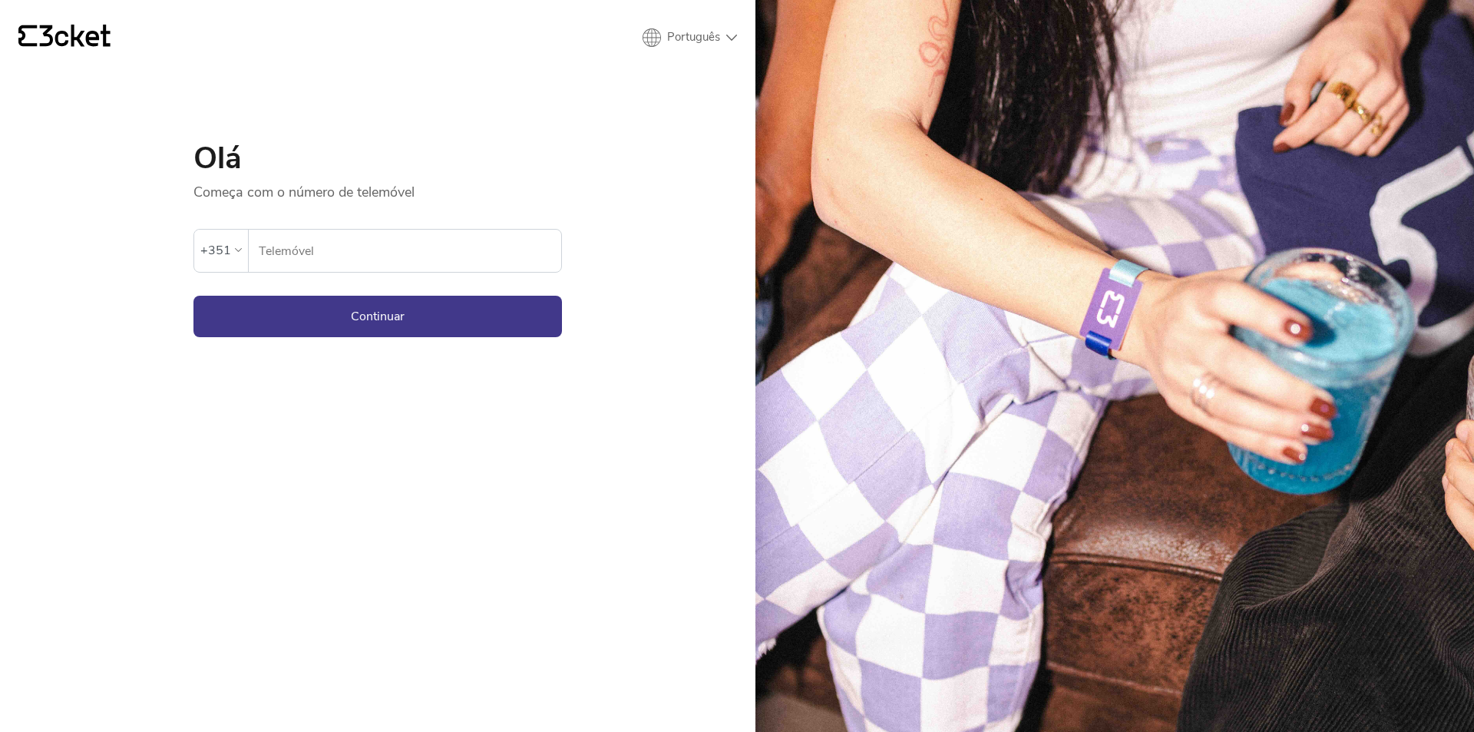
drag, startPoint x: 302, startPoint y: 243, endPoint x: 311, endPoint y: 221, distance: 24.1
click at [302, 243] on input "Telemóvel" at bounding box center [409, 251] width 303 height 42
